Goal: Complete application form

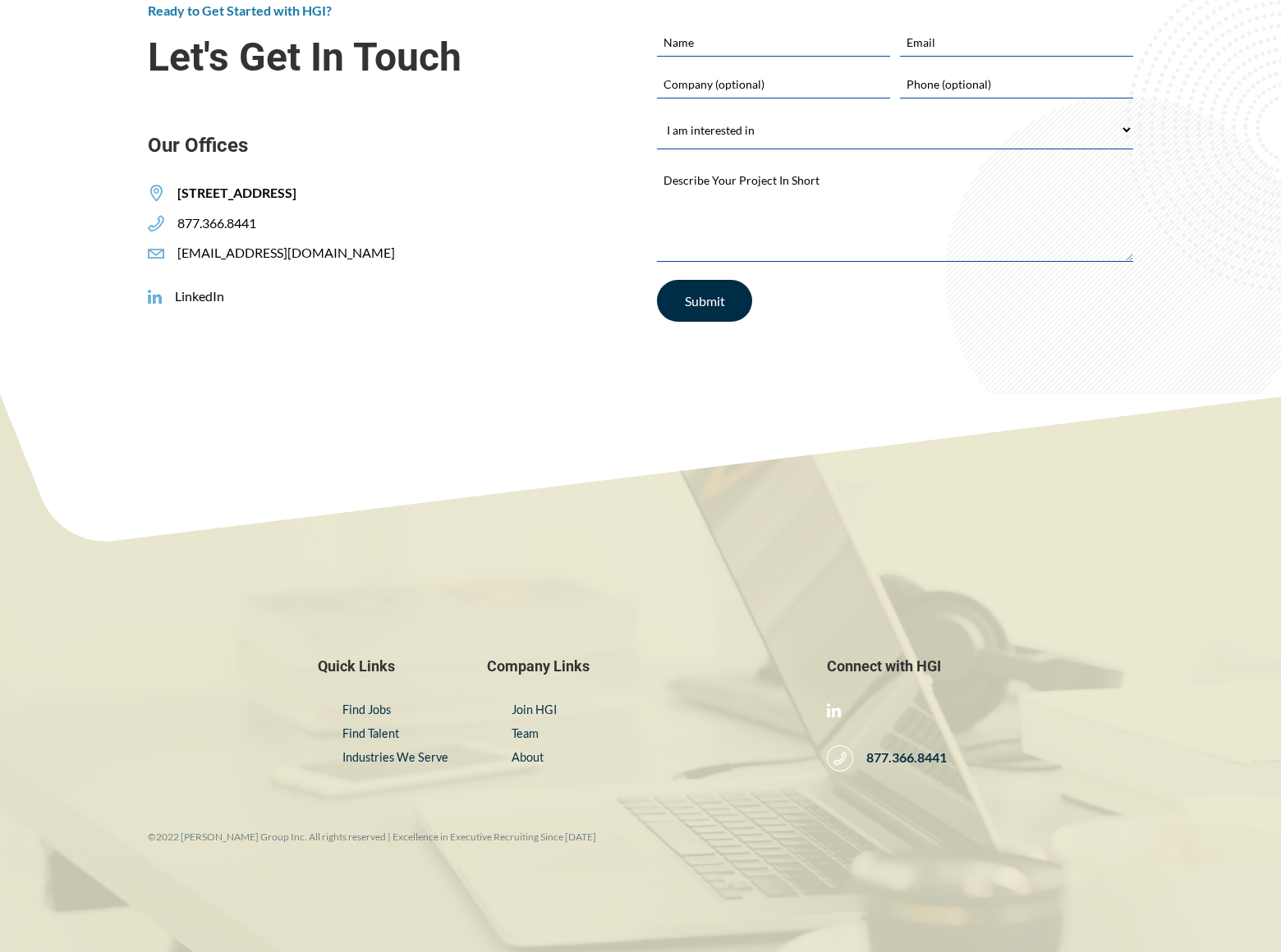
scroll to position [2718, 0]
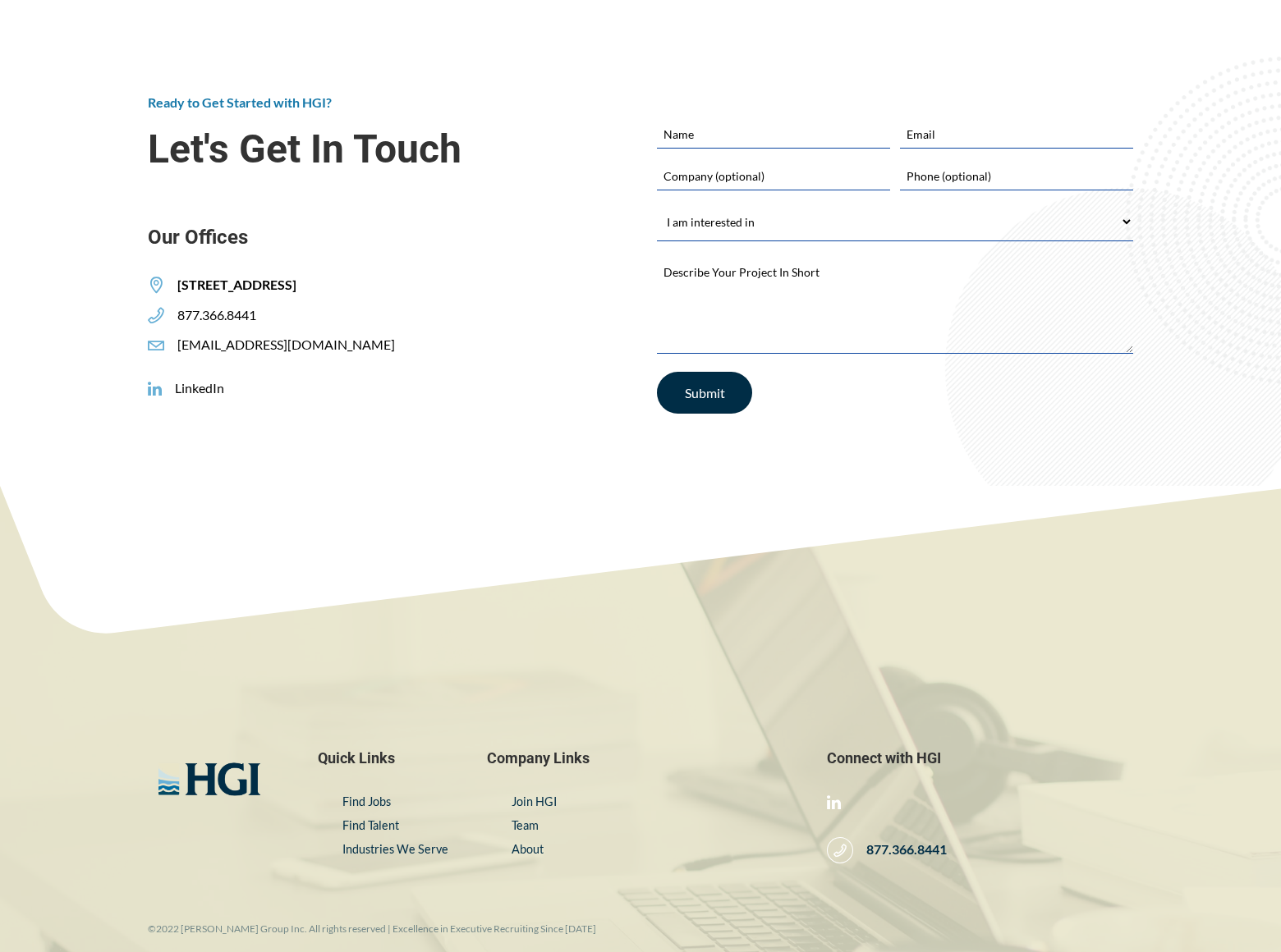
select select "Finding a Job"
type input "[PERSON_NAME]"
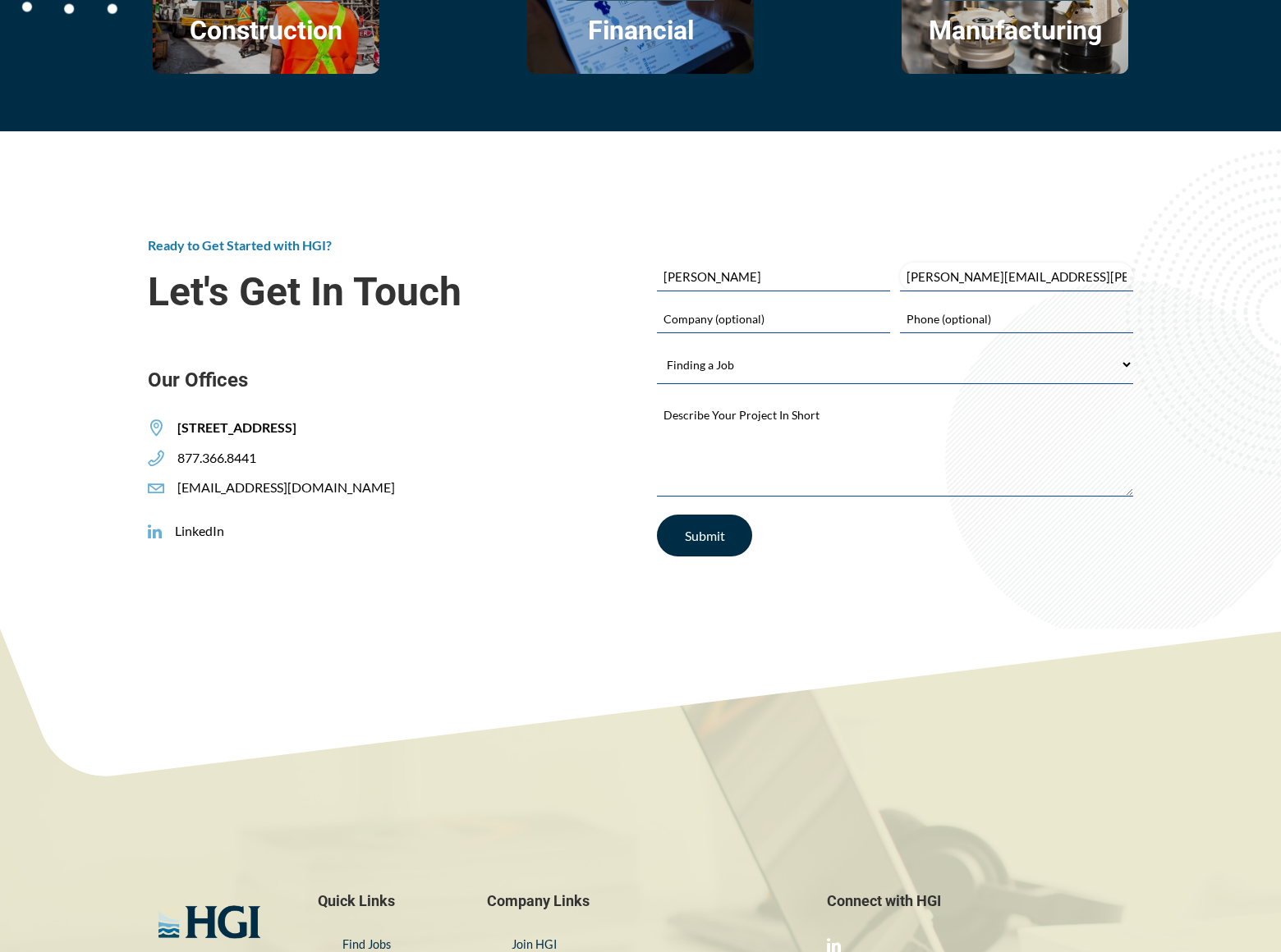
type input "[PERSON_NAME][EMAIL_ADDRESS][PERSON_NAME][DOMAIN_NAME]"
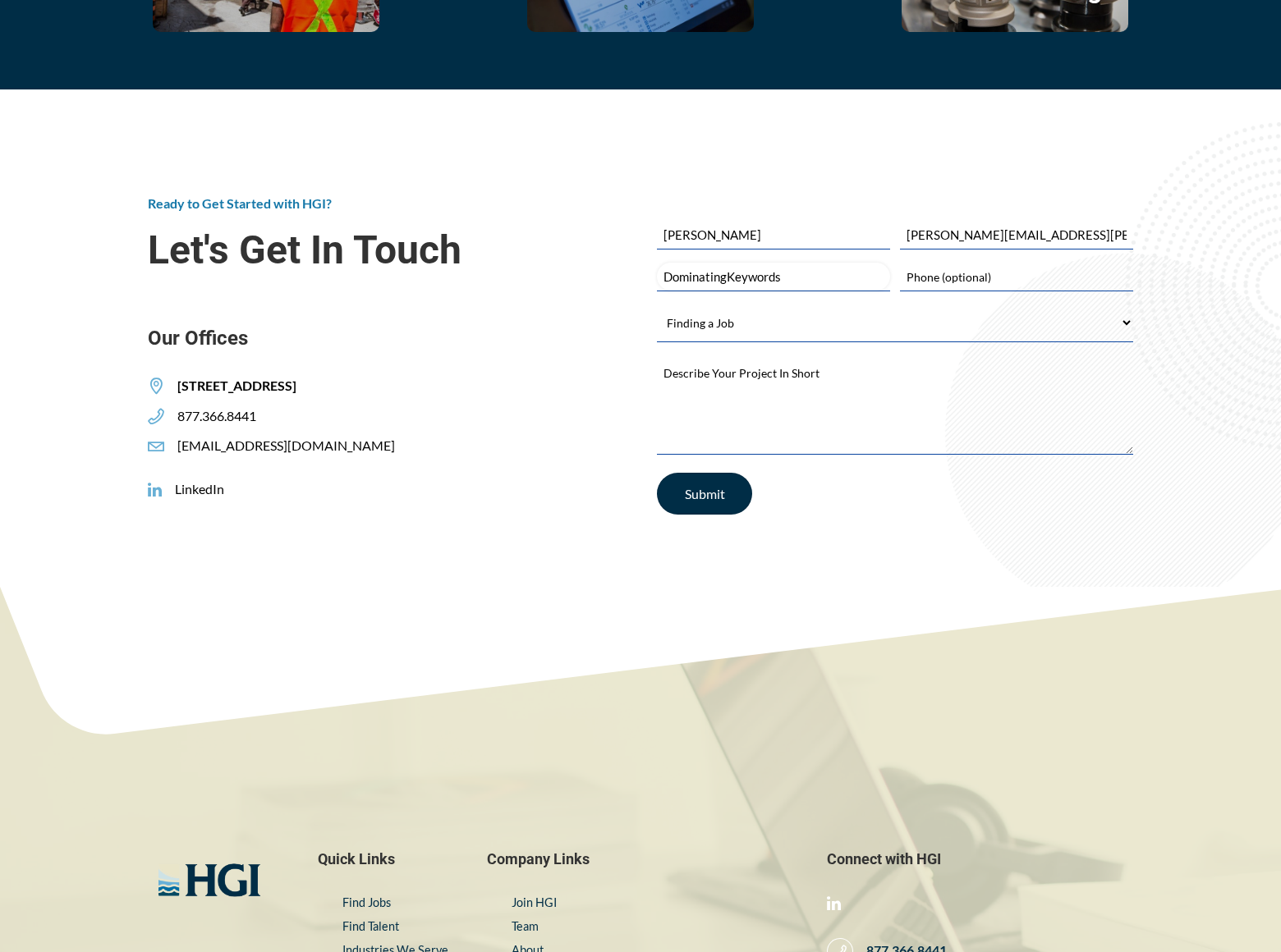
type input "DominatingKeywords"
type input "8054002077"
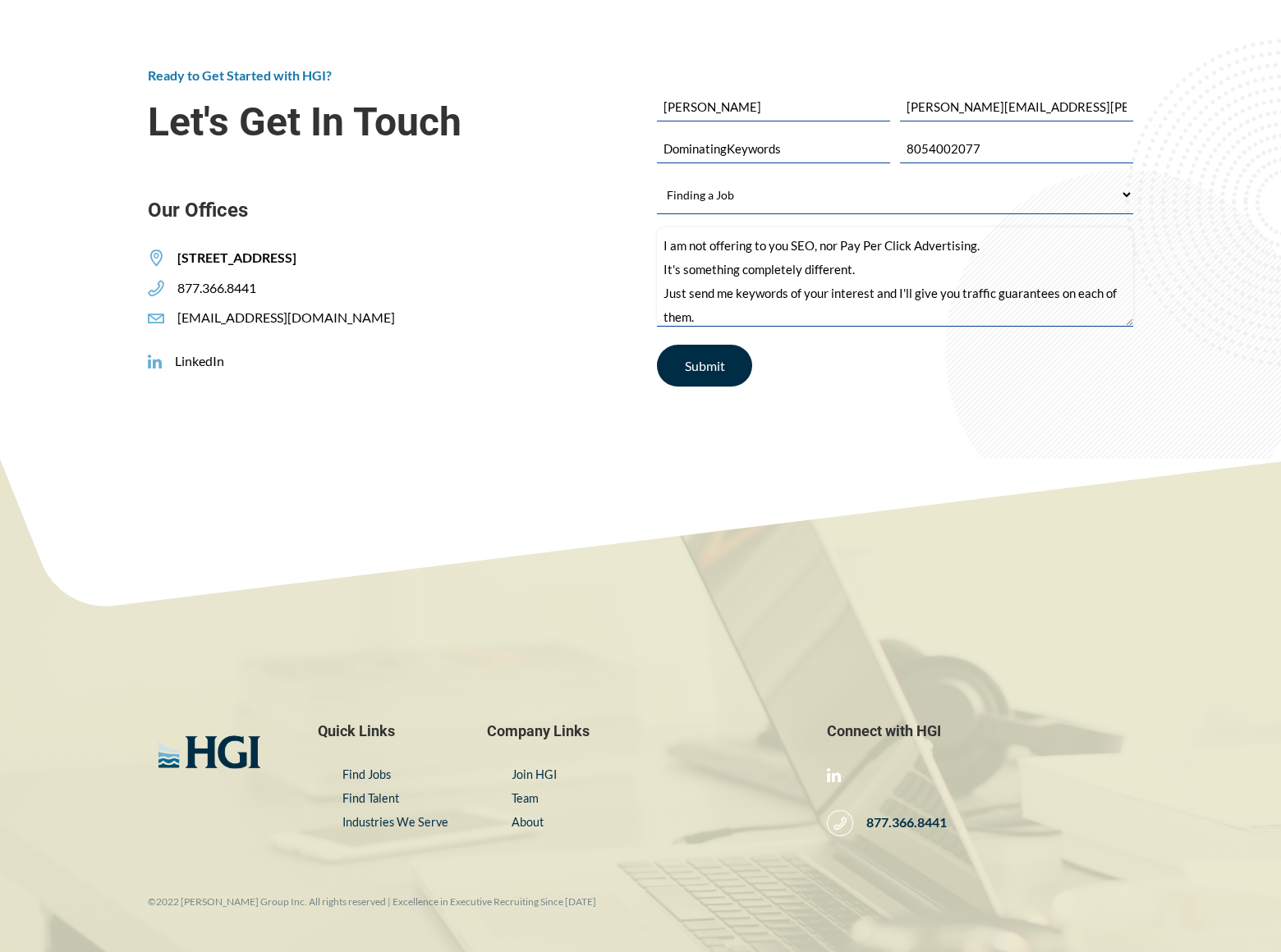
scroll to position [22, 0]
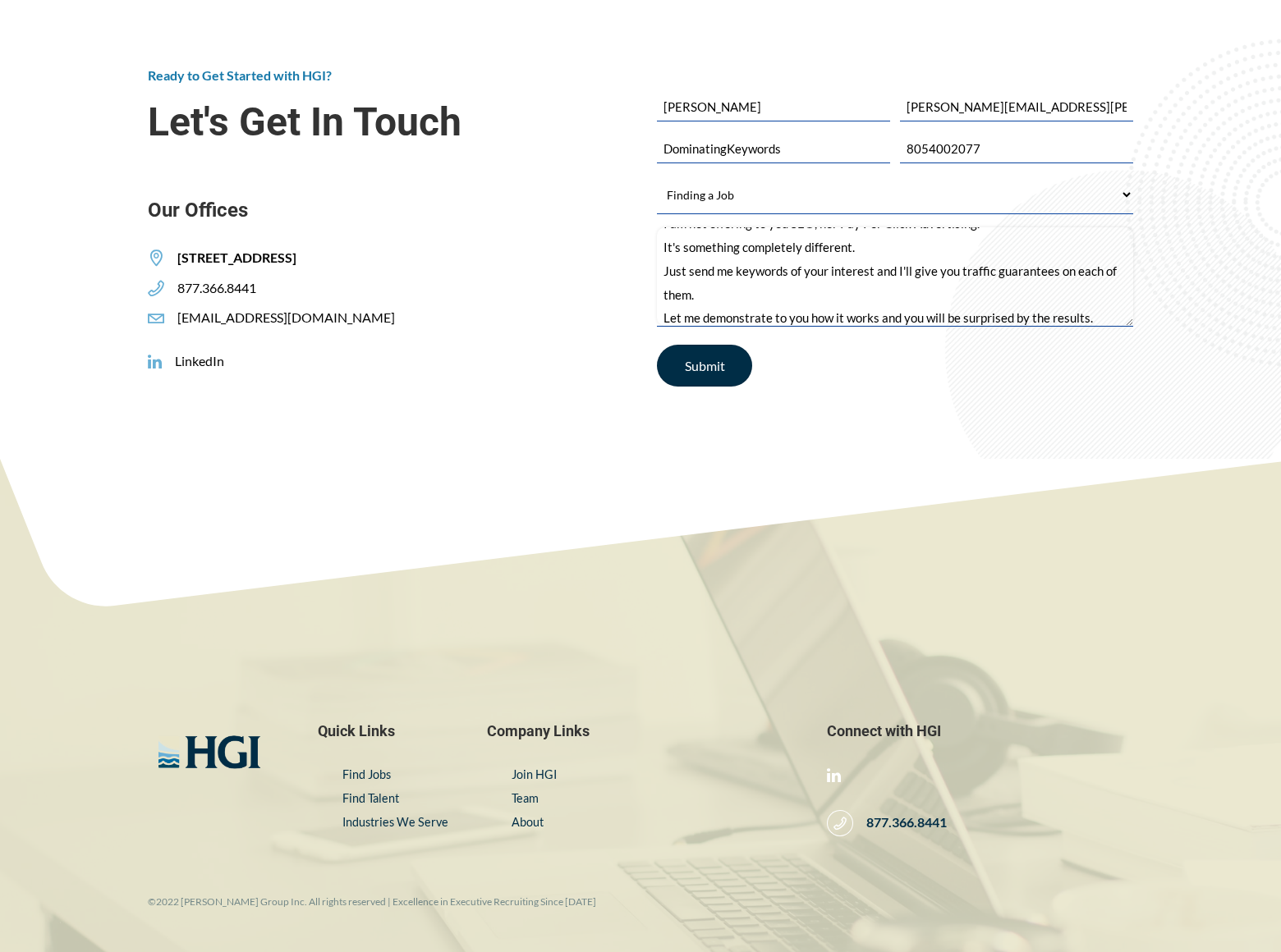
type textarea "I am not offering to you SEO, nor Pay Per Click Advertising. It's something com…"
click at [705, 386] on input "Submit" at bounding box center [704, 366] width 95 height 42
